Goal: Task Accomplishment & Management: Manage account settings

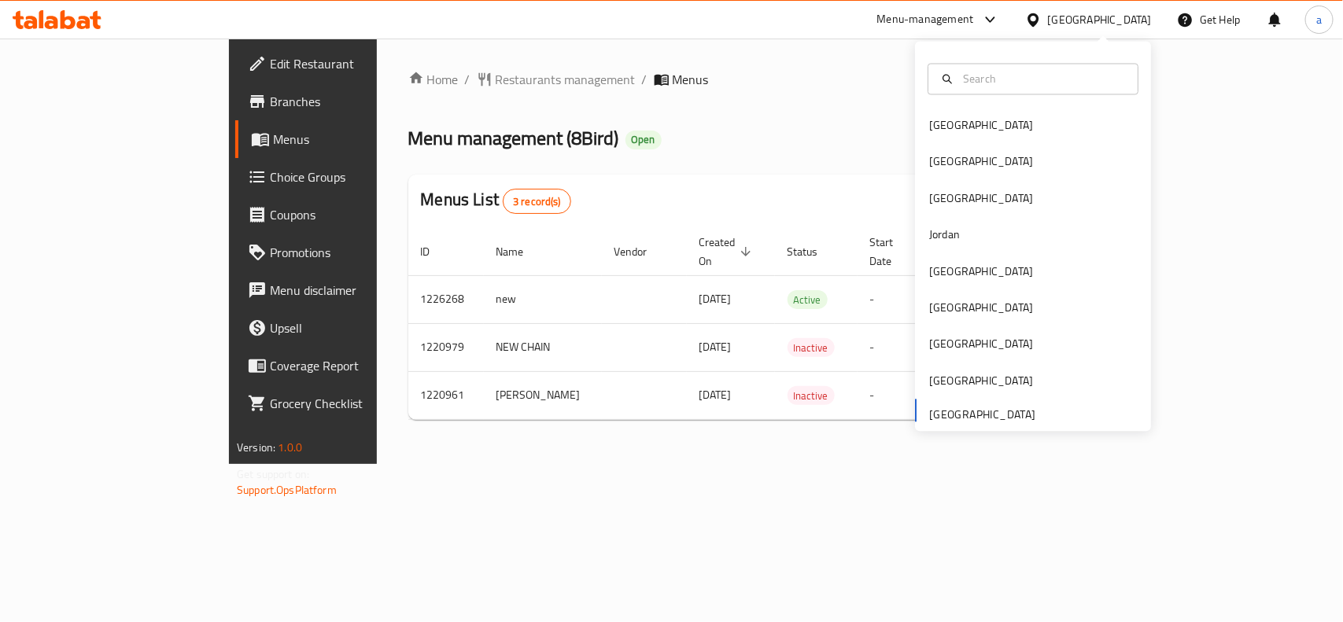
click at [1078, 18] on div "[GEOGRAPHIC_DATA]" at bounding box center [1100, 19] width 104 height 17
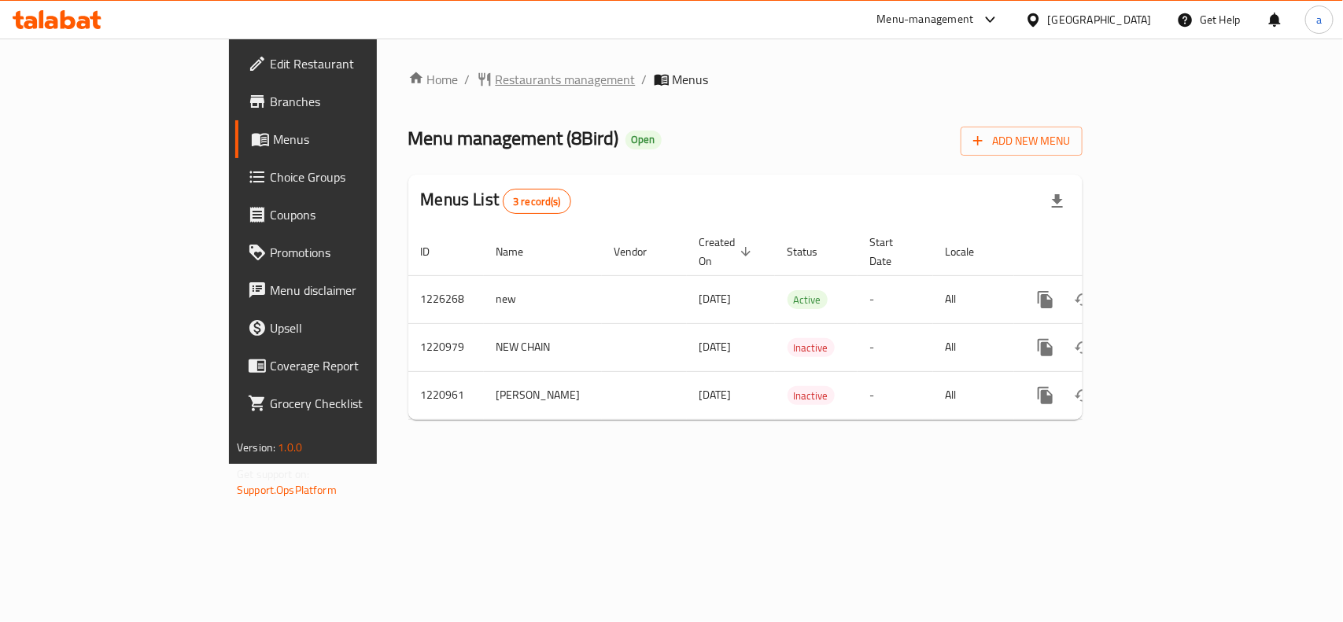
click at [496, 83] on span "Restaurants management" at bounding box center [566, 79] width 140 height 19
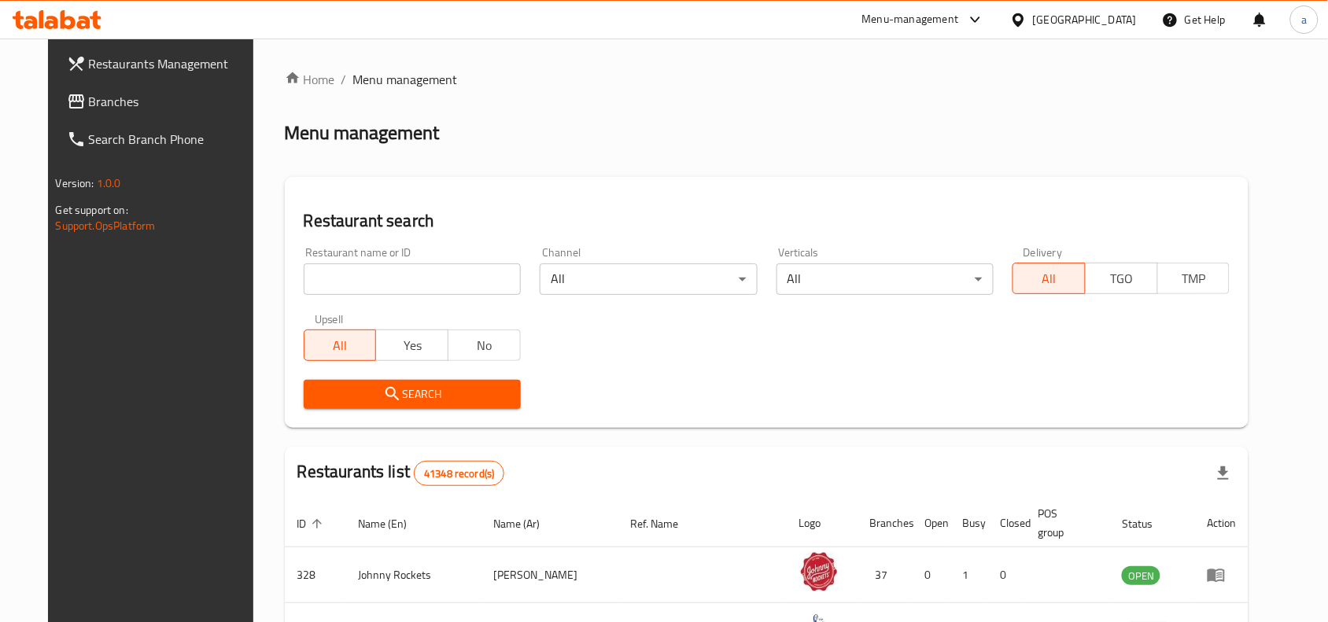
drag, startPoint x: 81, startPoint y: 112, endPoint x: 13, endPoint y: 130, distance: 70.8
click at [89, 111] on span "Branches" at bounding box center [173, 101] width 168 height 19
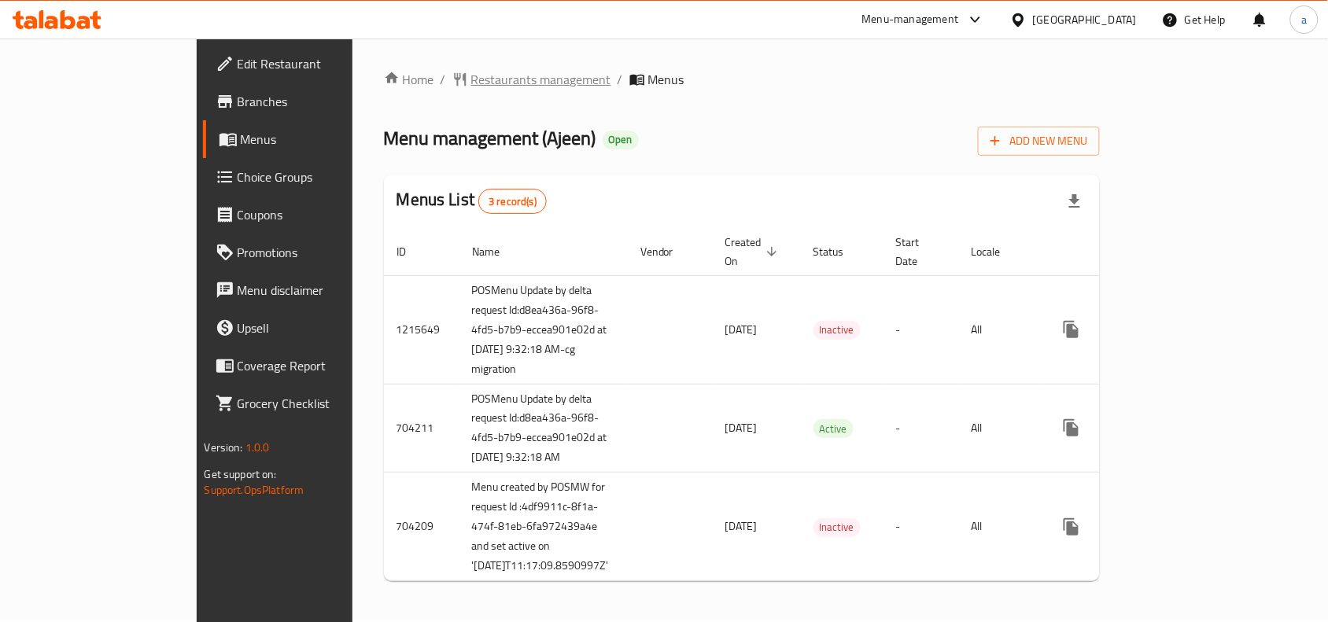
click at [471, 70] on span "Restaurants management" at bounding box center [541, 79] width 140 height 19
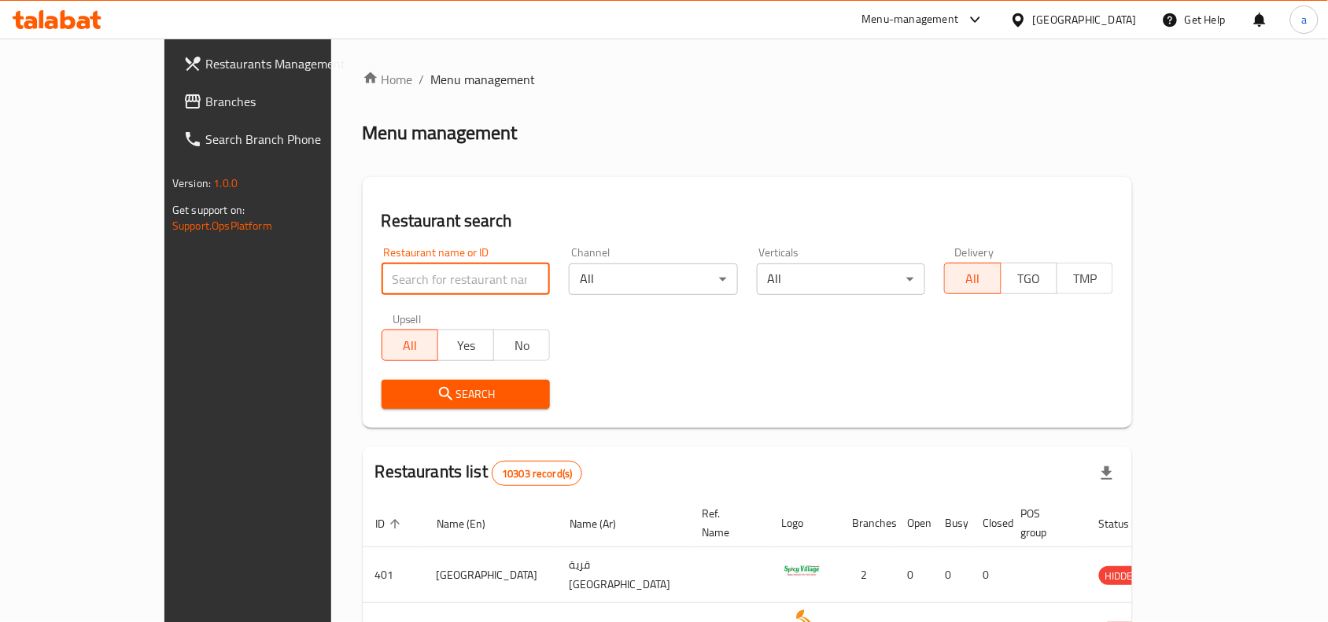
click at [381, 285] on input "search" at bounding box center [465, 278] width 169 height 31
paste input "601212"
type input "601212"
click button "Search" at bounding box center [465, 394] width 169 height 29
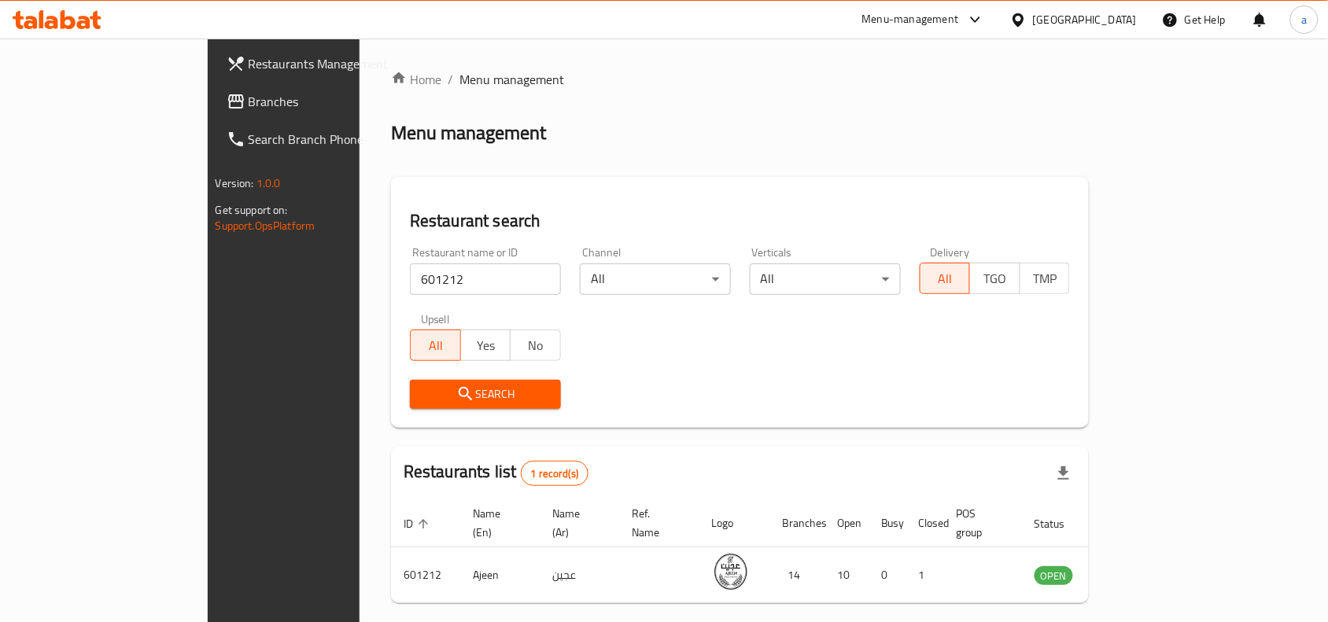
scroll to position [49, 0]
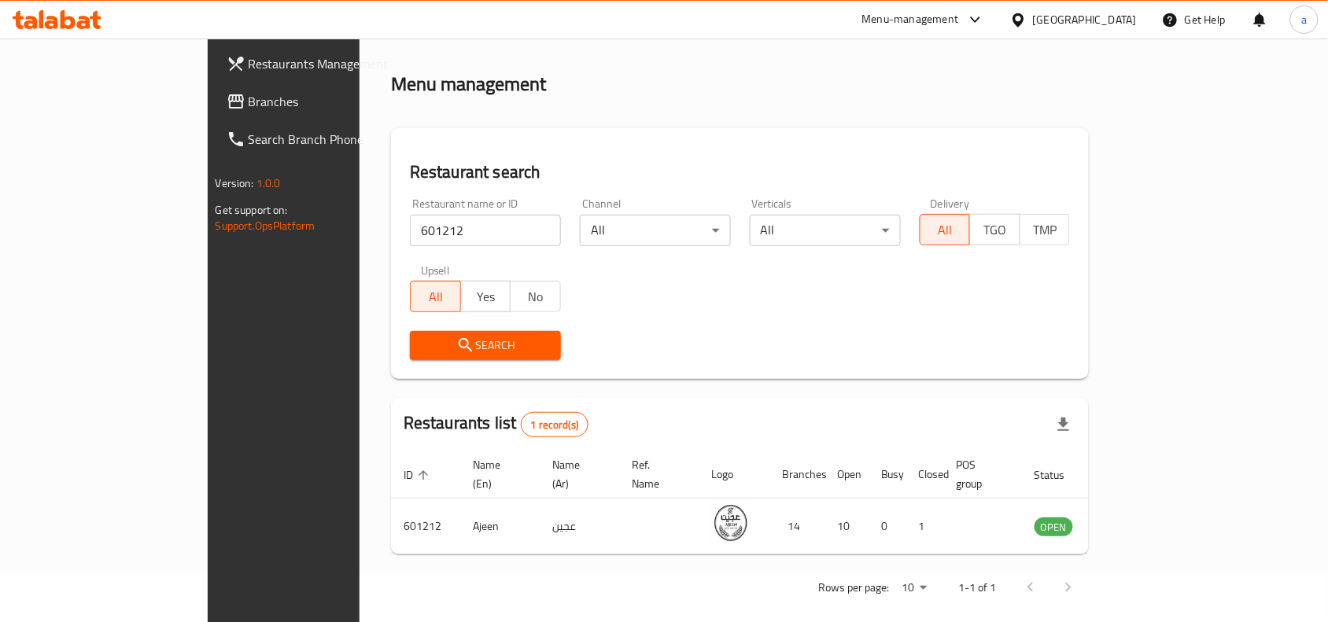
click at [1111, 18] on div "[GEOGRAPHIC_DATA]" at bounding box center [1085, 19] width 104 height 17
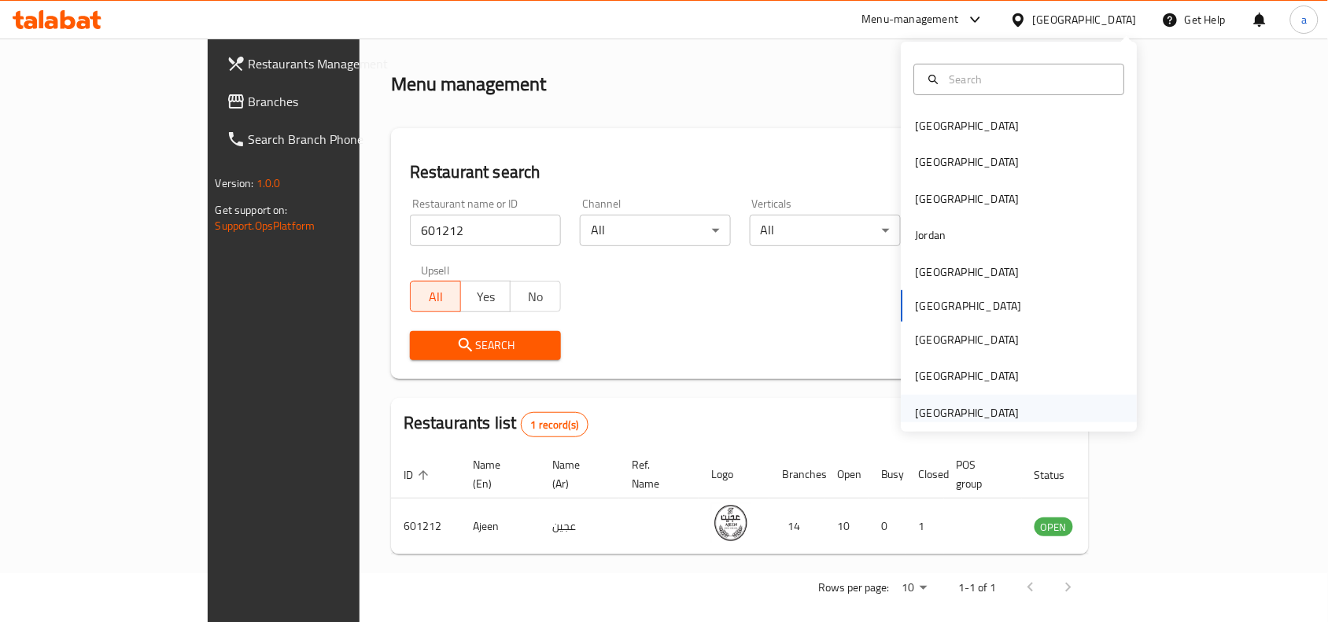
click at [995, 405] on div "[GEOGRAPHIC_DATA]" at bounding box center [968, 412] width 104 height 17
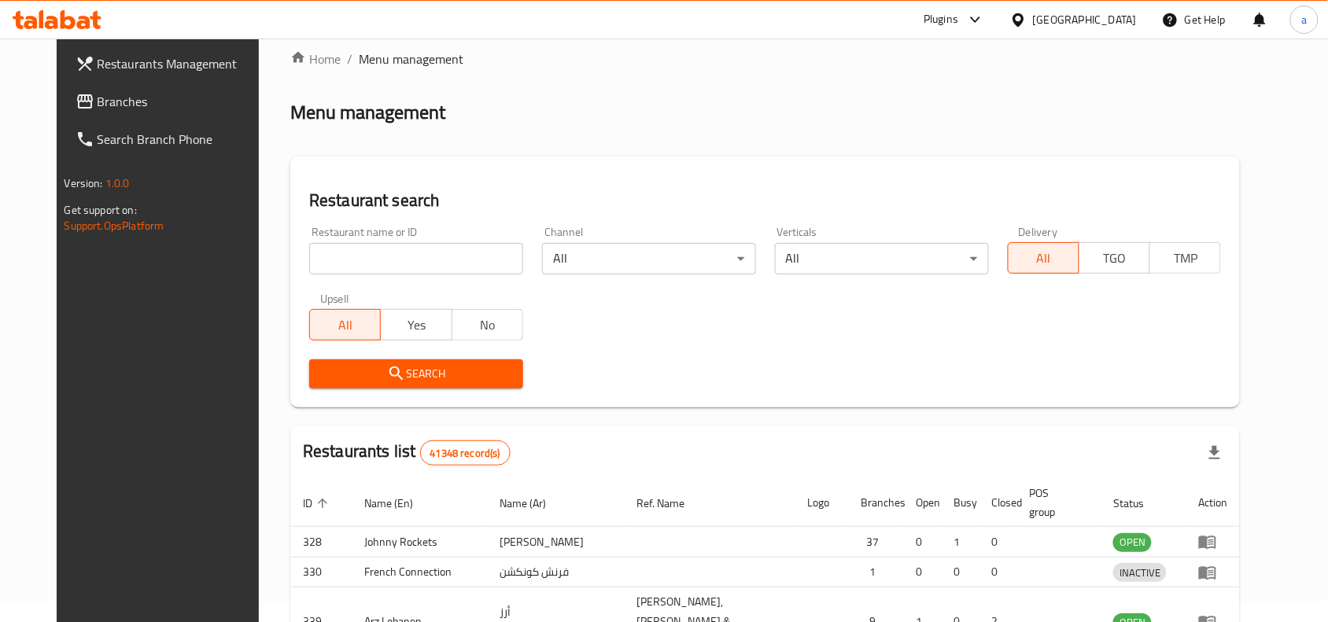
scroll to position [49, 0]
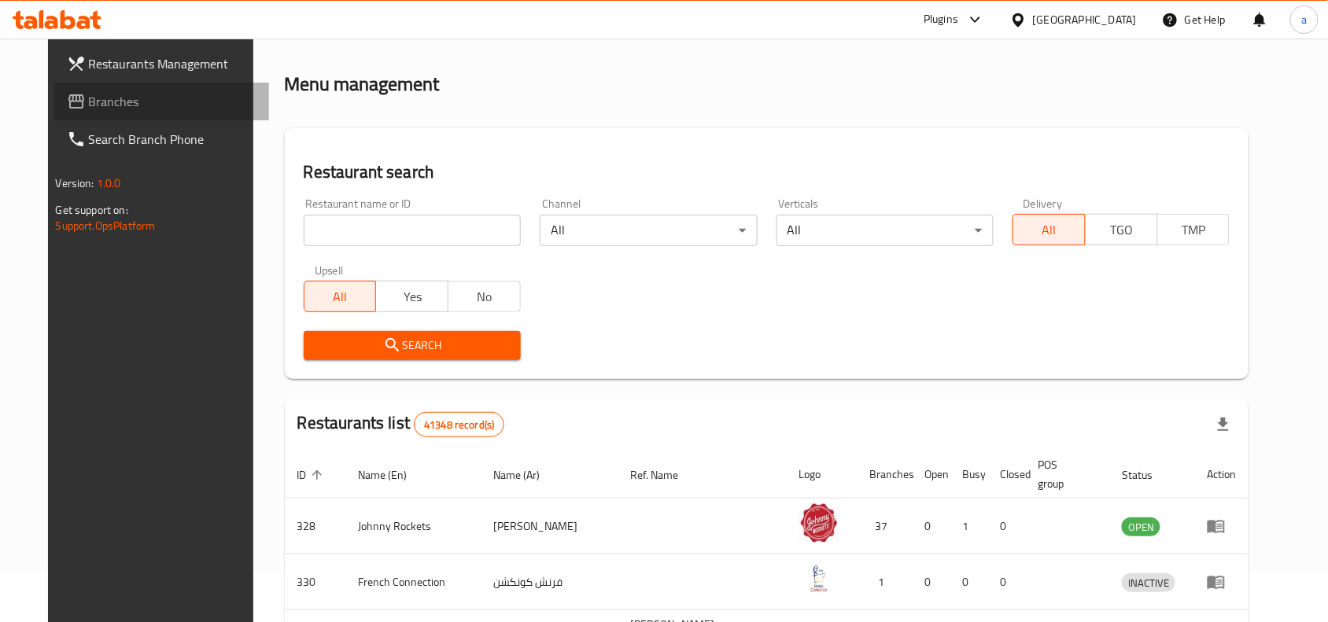
click at [103, 112] on link "Branches" at bounding box center [162, 102] width 216 height 38
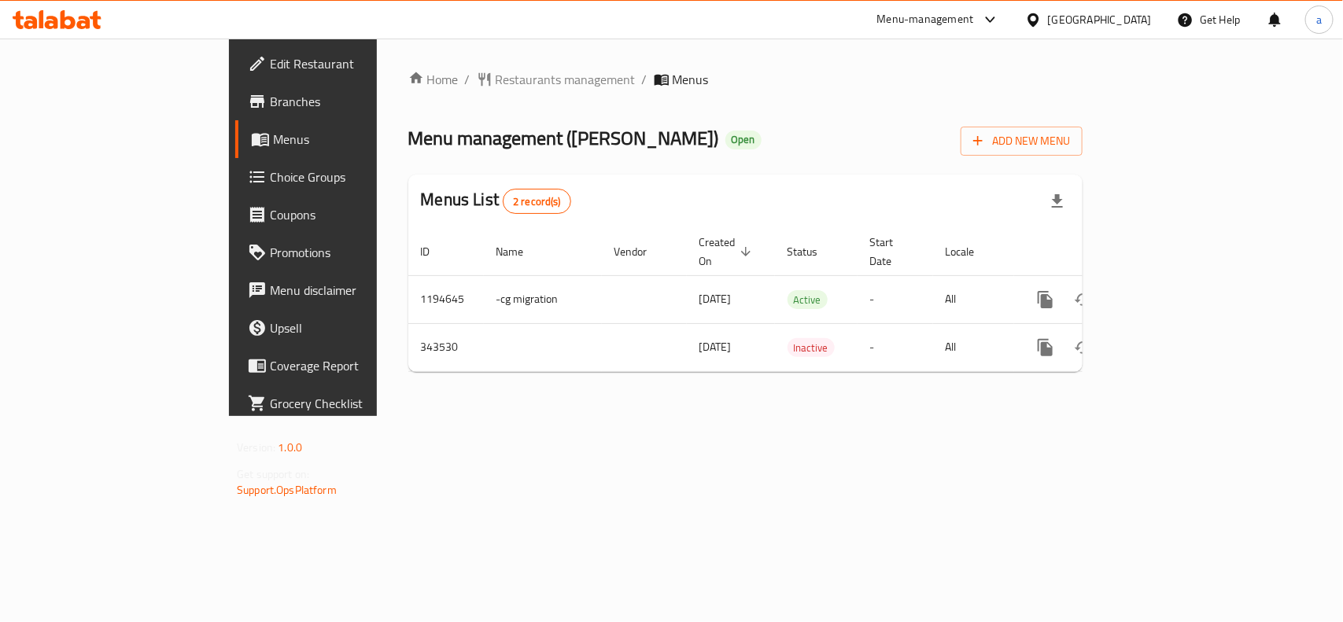
click at [671, 416] on div "Home / Restaurants management / Menus Menu management ( Shalaweet Snacks ) Open…" at bounding box center [745, 228] width 737 height 378
